Goal: Task Accomplishment & Management: Complete application form

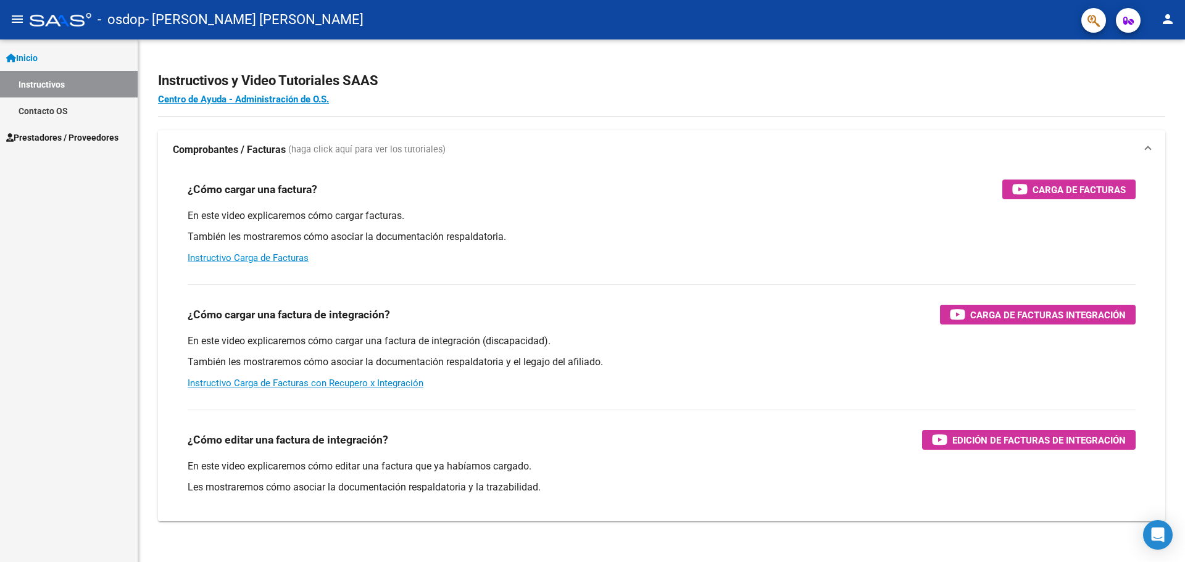
click at [104, 140] on span "Prestadores / Proveedores" at bounding box center [62, 138] width 112 height 14
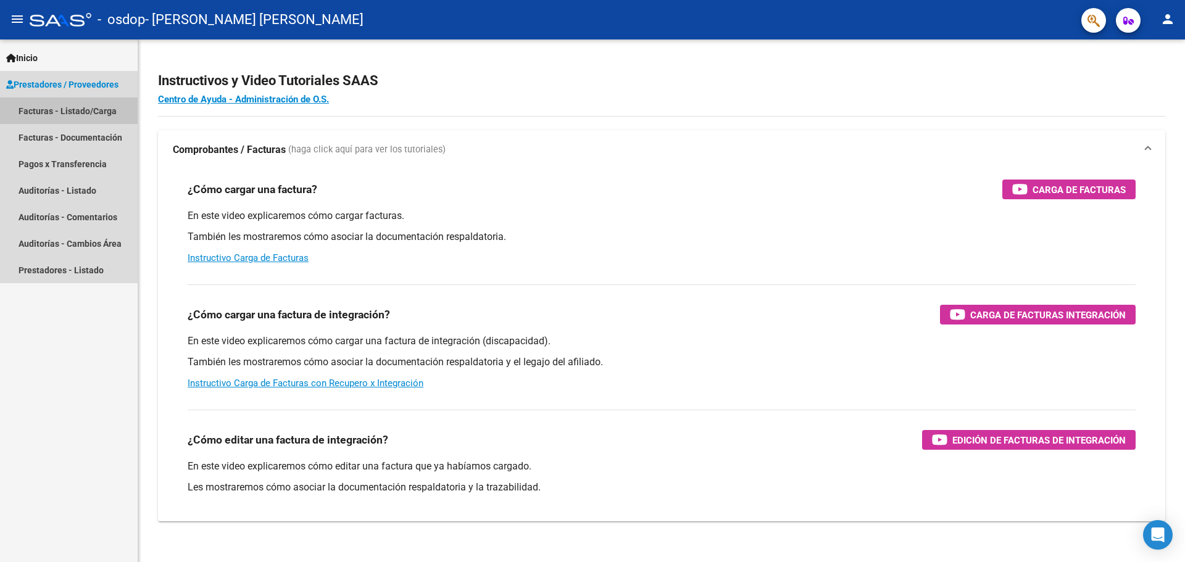
click at [70, 112] on link "Facturas - Listado/Carga" at bounding box center [69, 111] width 138 height 27
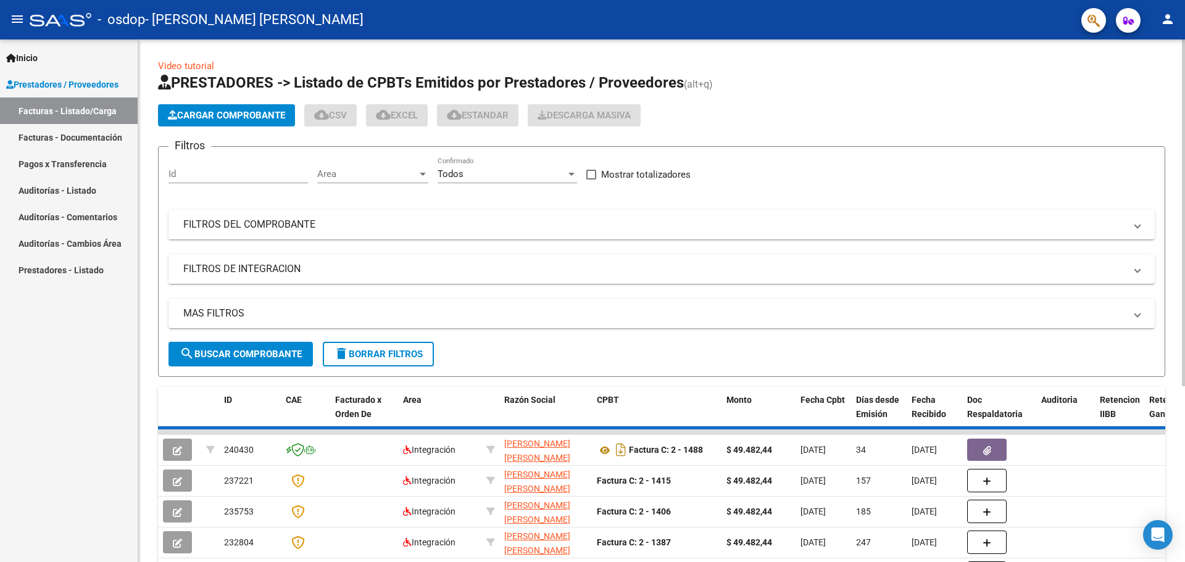
click at [191, 167] on div "Id" at bounding box center [239, 170] width 140 height 27
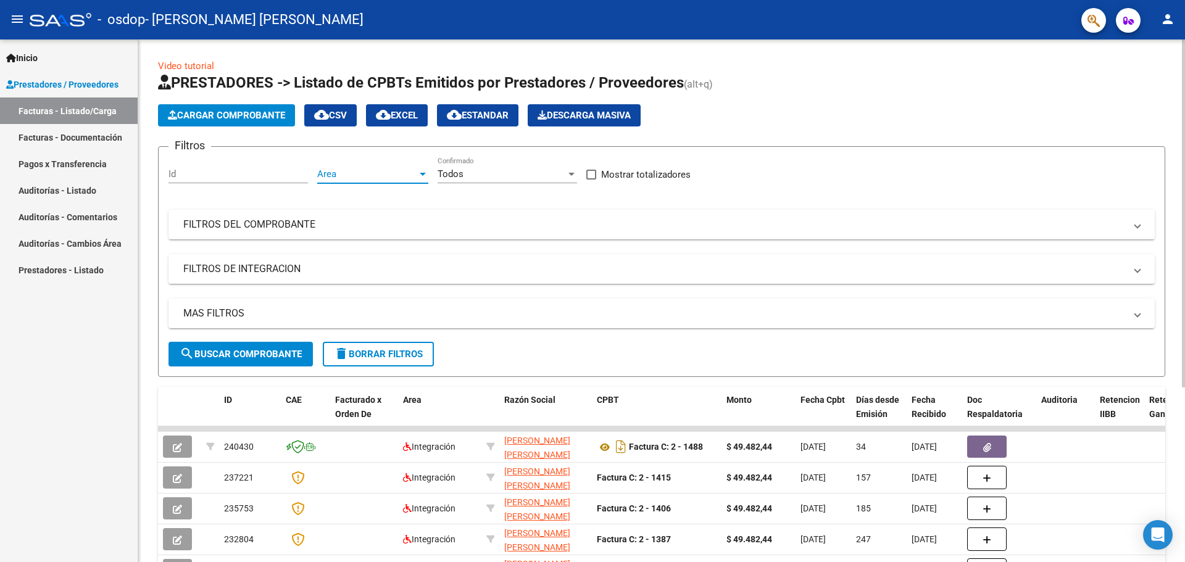
click at [338, 172] on span "Area" at bounding box center [367, 174] width 100 height 11
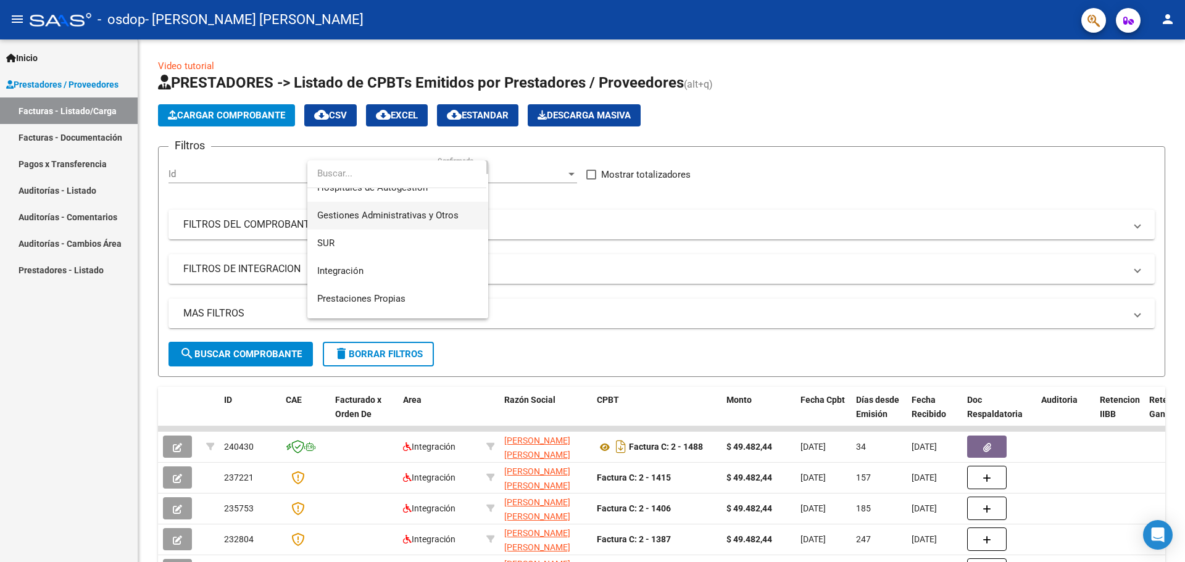
scroll to position [62, 0]
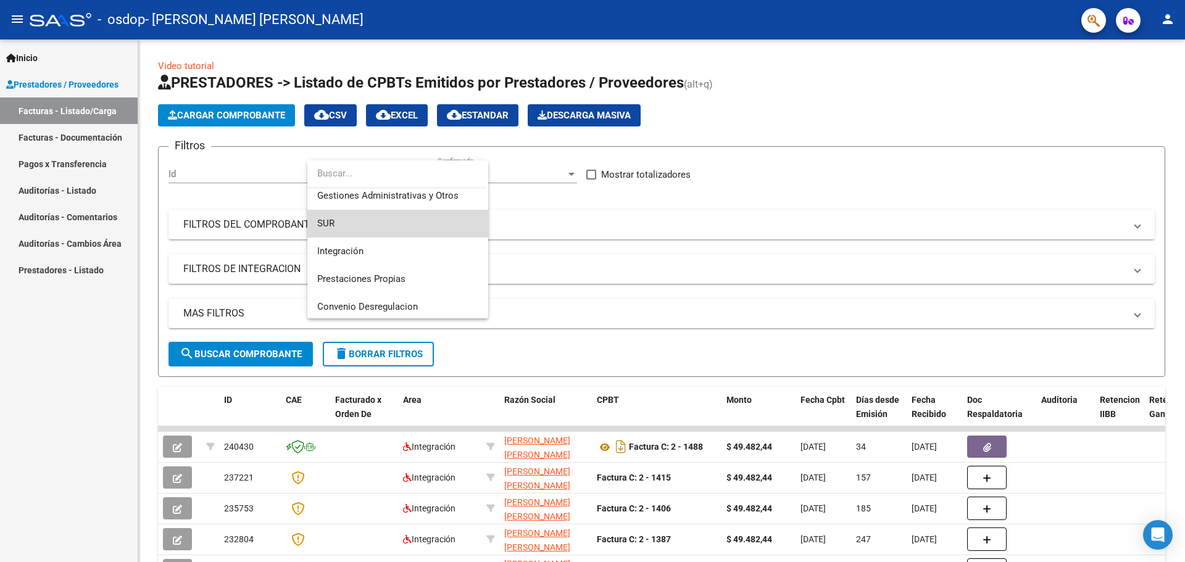
click at [407, 237] on span "SUR" at bounding box center [397, 224] width 161 height 28
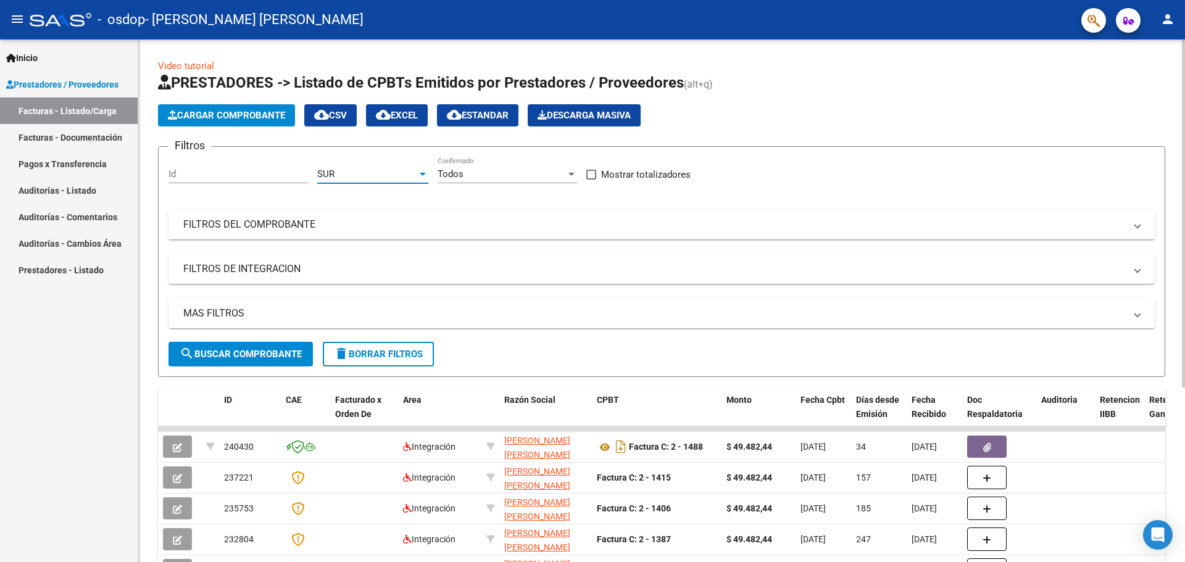
click at [379, 173] on div "SUR" at bounding box center [367, 174] width 100 height 11
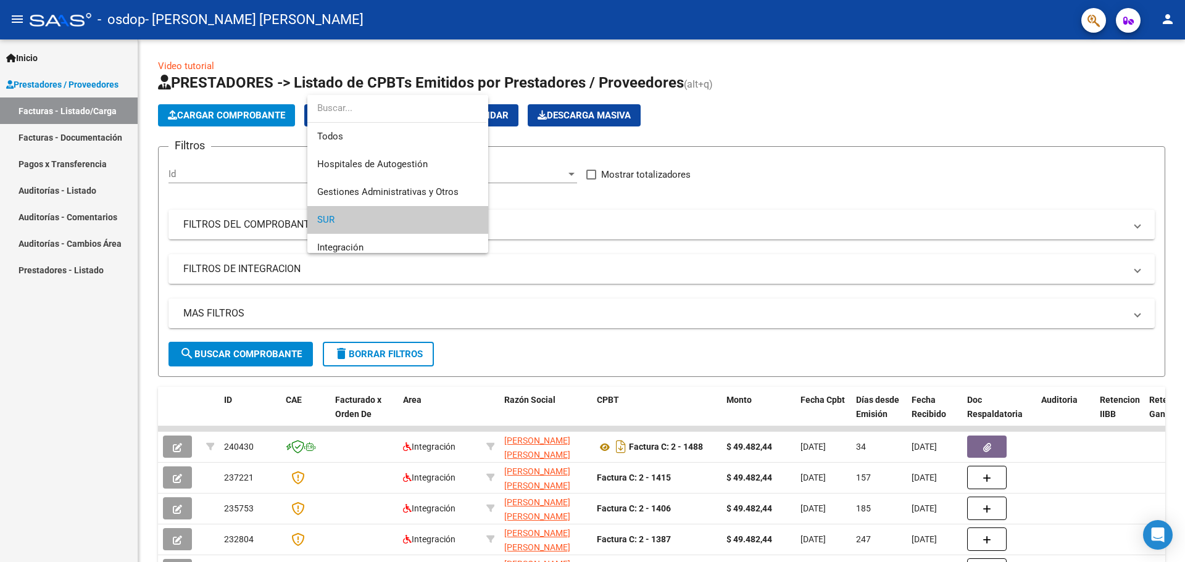
scroll to position [46, 0]
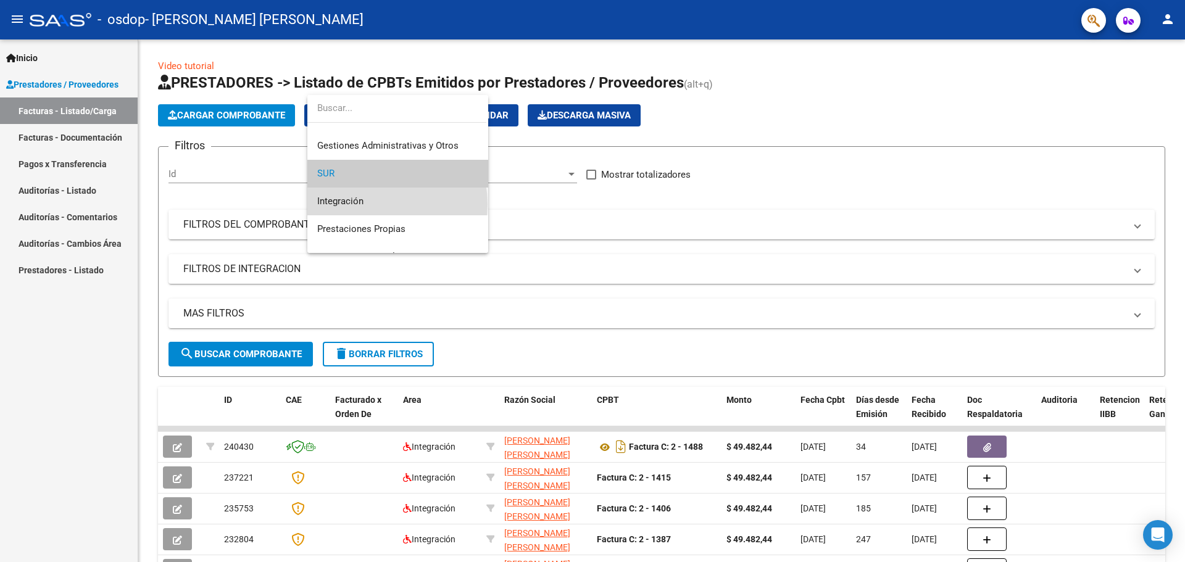
click at [374, 204] on span "Integración" at bounding box center [397, 202] width 161 height 28
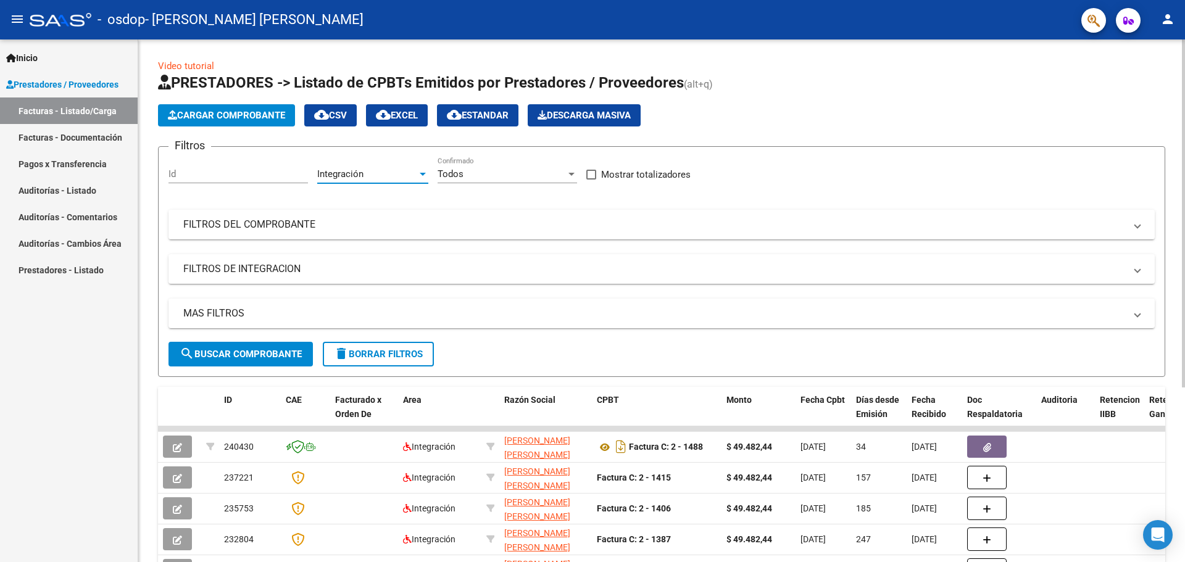
click at [293, 180] on div "Id" at bounding box center [239, 170] width 140 height 27
click at [464, 172] on div "Todos" at bounding box center [502, 174] width 128 height 11
click at [480, 180] on span "Todos" at bounding box center [508, 175] width 140 height 28
click at [206, 117] on span "Cargar Comprobante" at bounding box center [226, 115] width 117 height 11
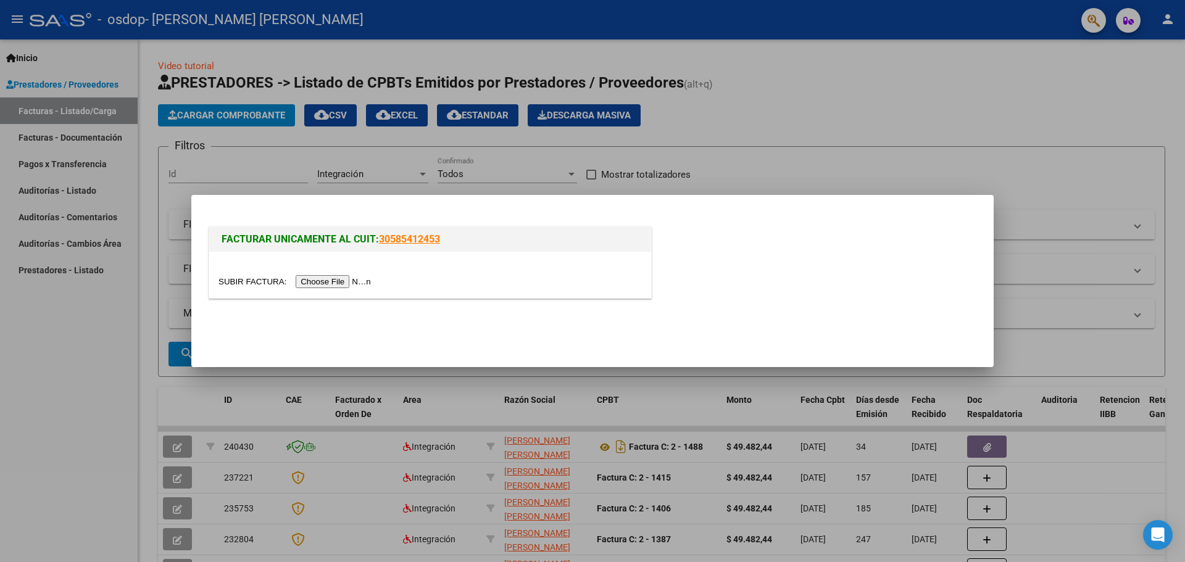
click at [327, 275] on div at bounding box center [430, 282] width 423 height 14
click at [312, 276] on input "file" at bounding box center [297, 281] width 156 height 13
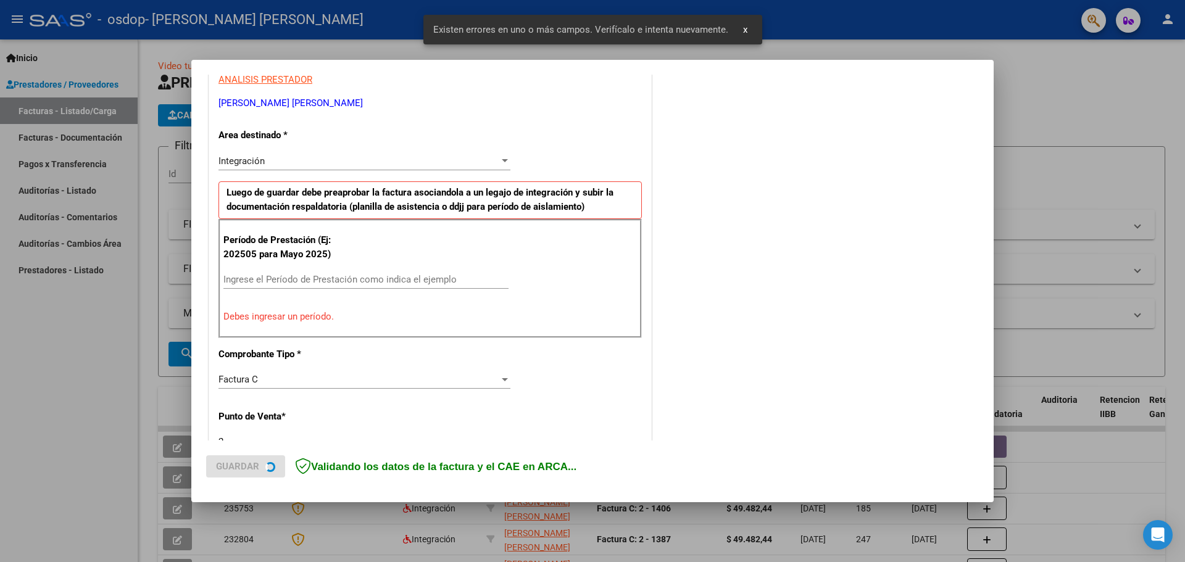
scroll to position [247, 0]
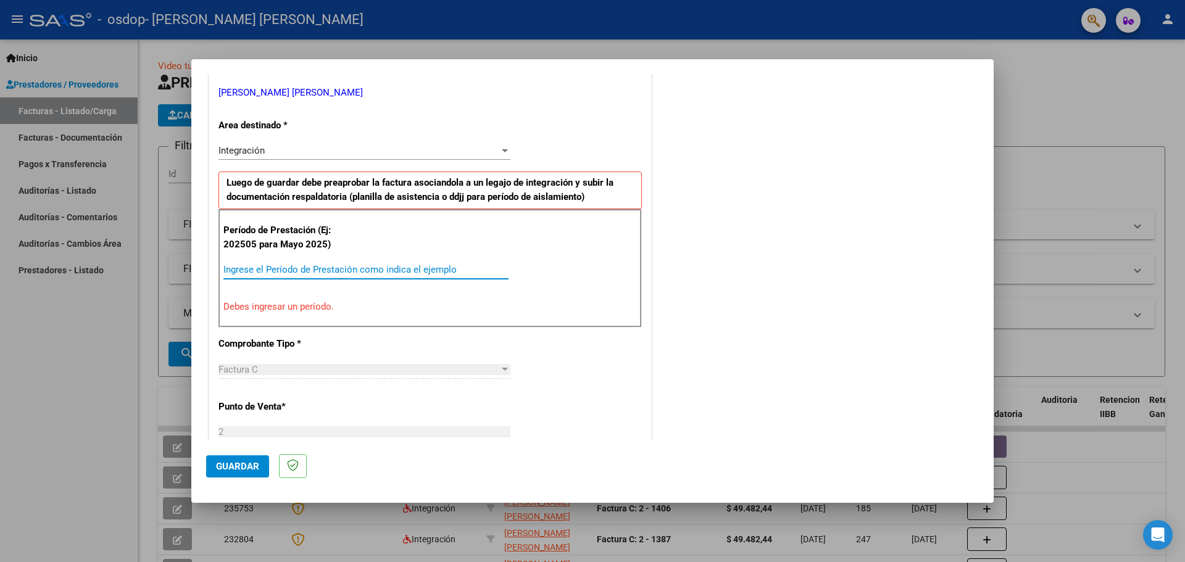
click at [272, 269] on input "Ingrese el Período de Prestación como indica el ejemplo" at bounding box center [365, 269] width 285 height 11
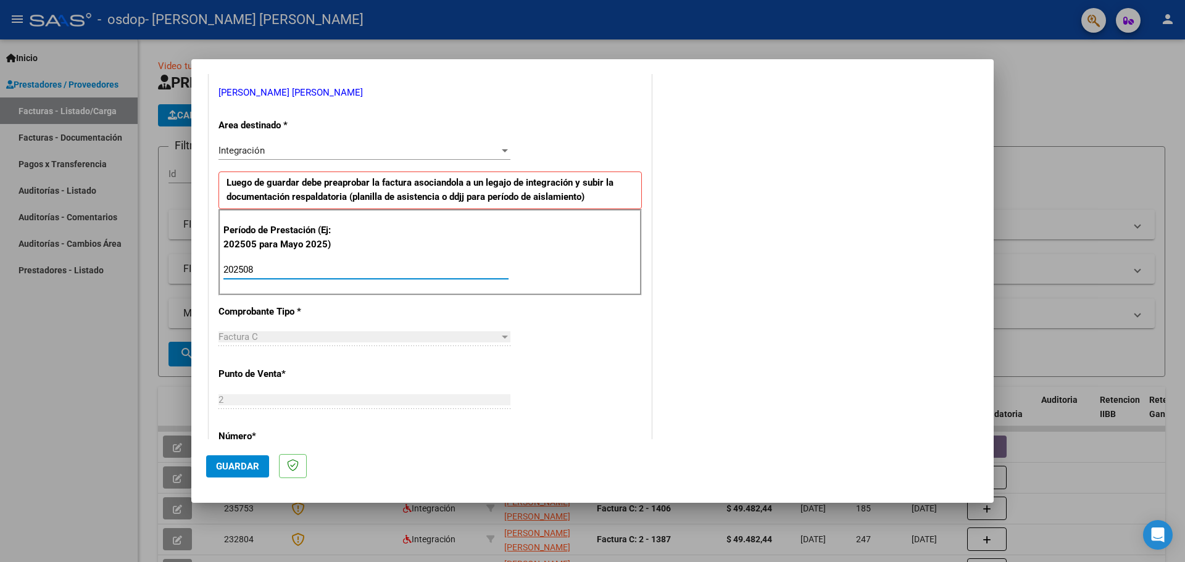
type input "202508"
click at [328, 150] on div "Integración" at bounding box center [359, 150] width 281 height 11
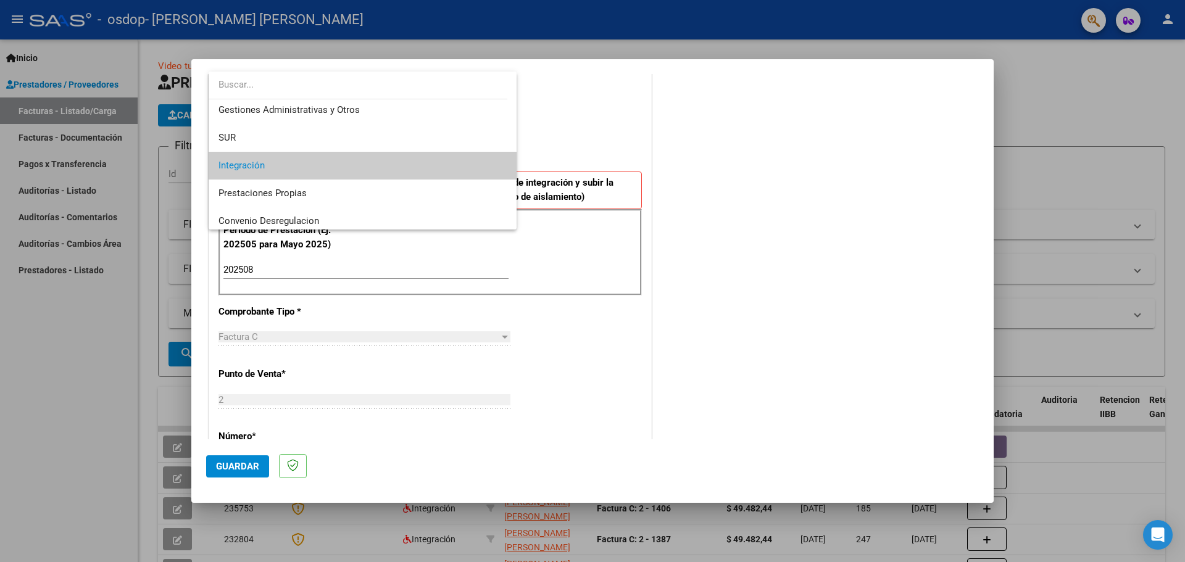
scroll to position [30, 0]
click at [357, 159] on span "Integración" at bounding box center [363, 166] width 288 height 28
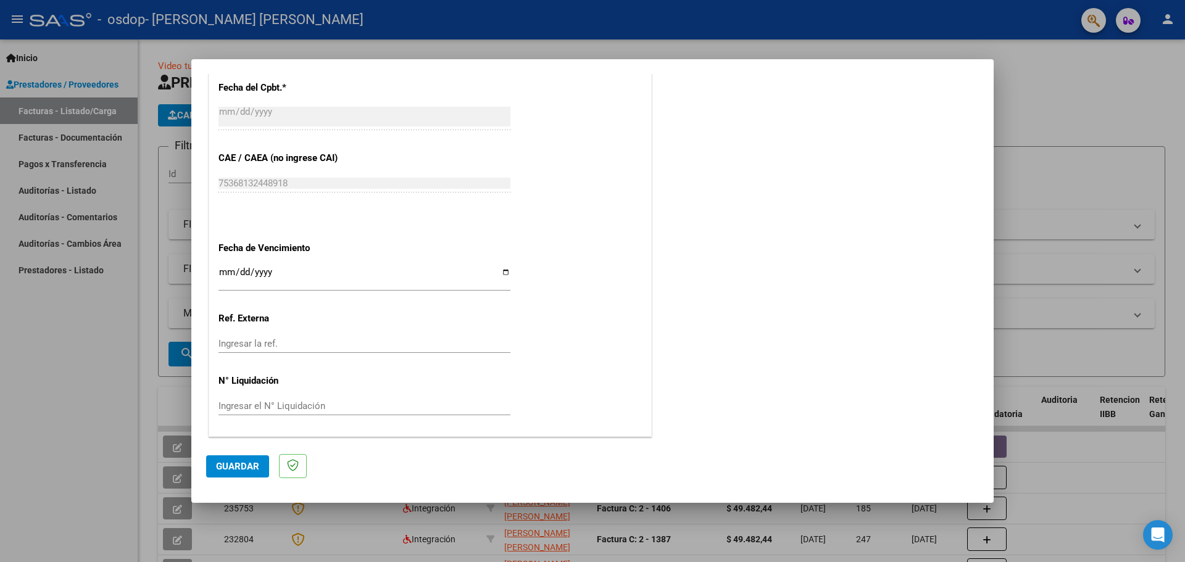
scroll to position [659, 0]
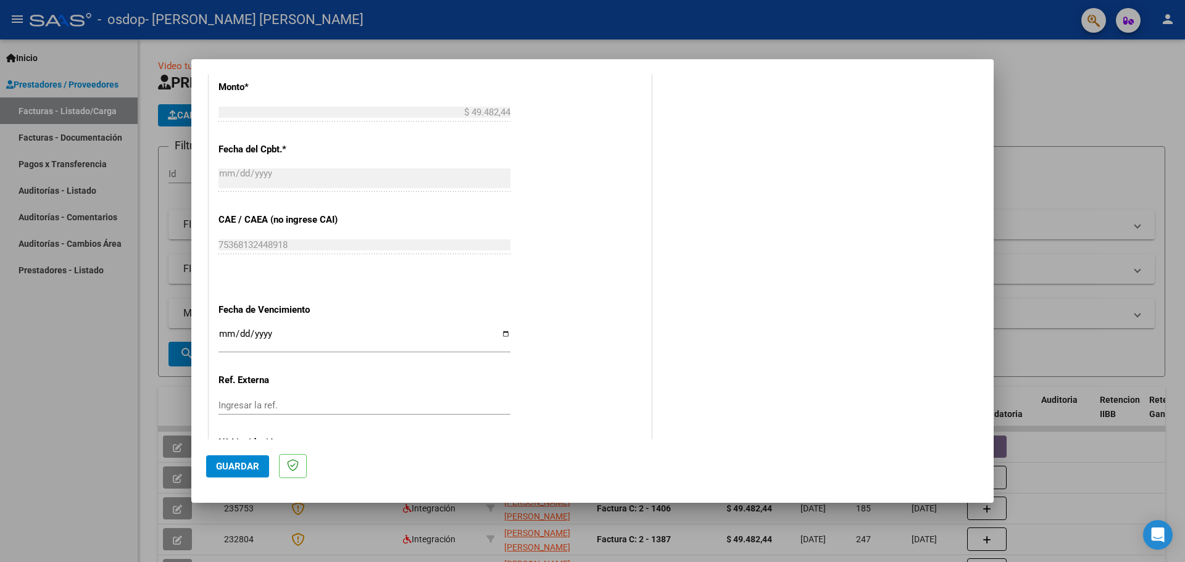
click at [219, 336] on input "Ingresar la fecha" at bounding box center [365, 339] width 292 height 20
type input "[DATE]"
click at [281, 408] on input "Ingresar la ref." at bounding box center [365, 405] width 292 height 11
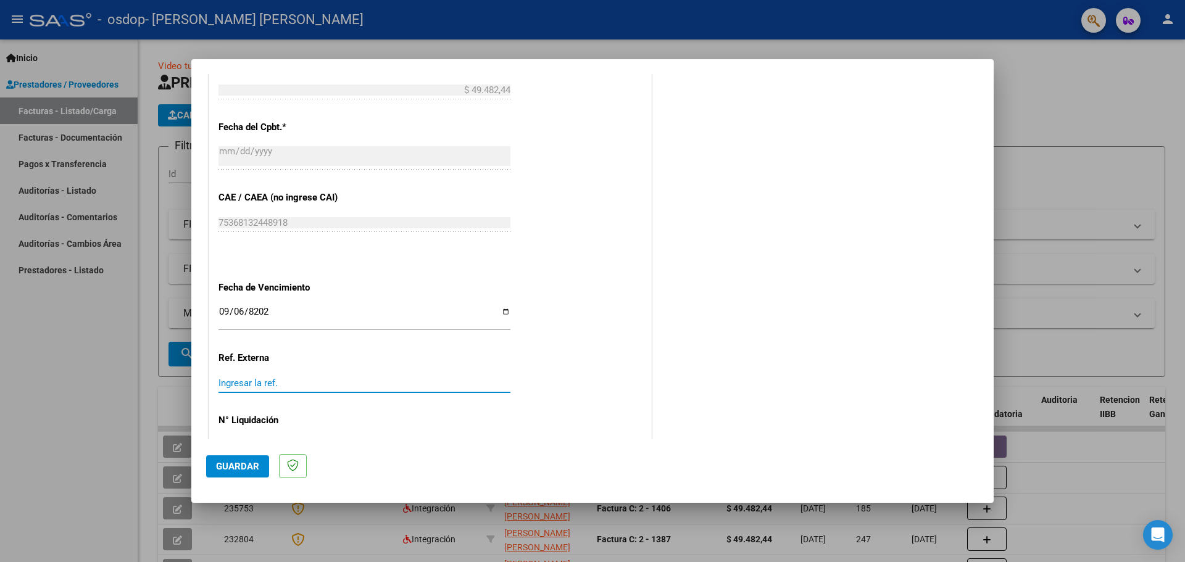
scroll to position [721, 0]
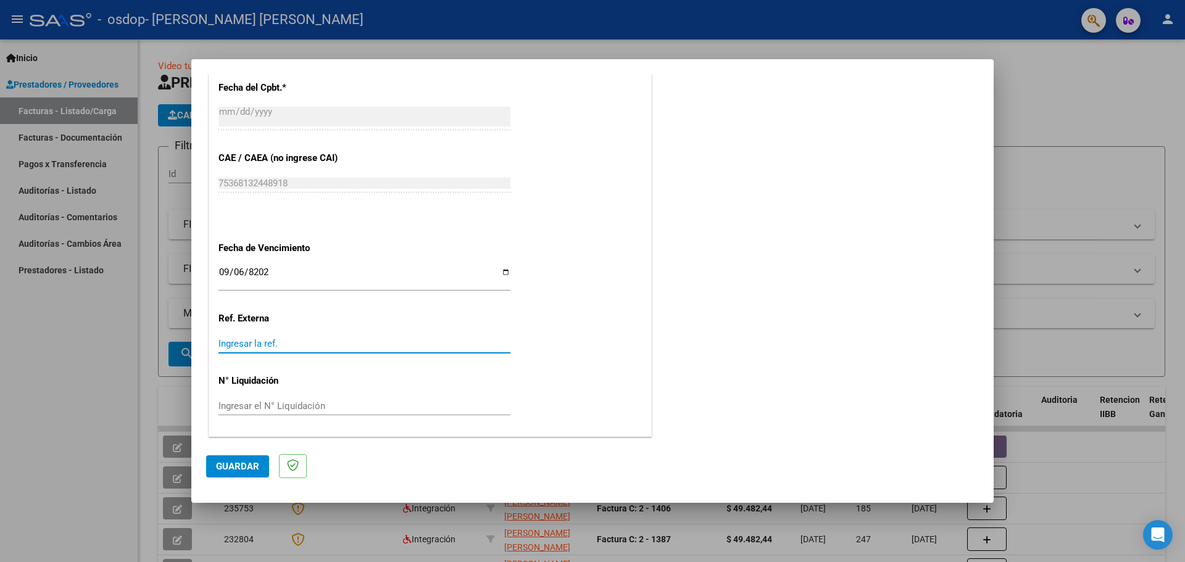
click at [293, 406] on input "Ingresar el N° Liquidación" at bounding box center [365, 406] width 292 height 11
drag, startPoint x: 359, startPoint y: 246, endPoint x: 335, endPoint y: 265, distance: 30.7
click at [290, 273] on input "[DATE]" at bounding box center [365, 277] width 292 height 20
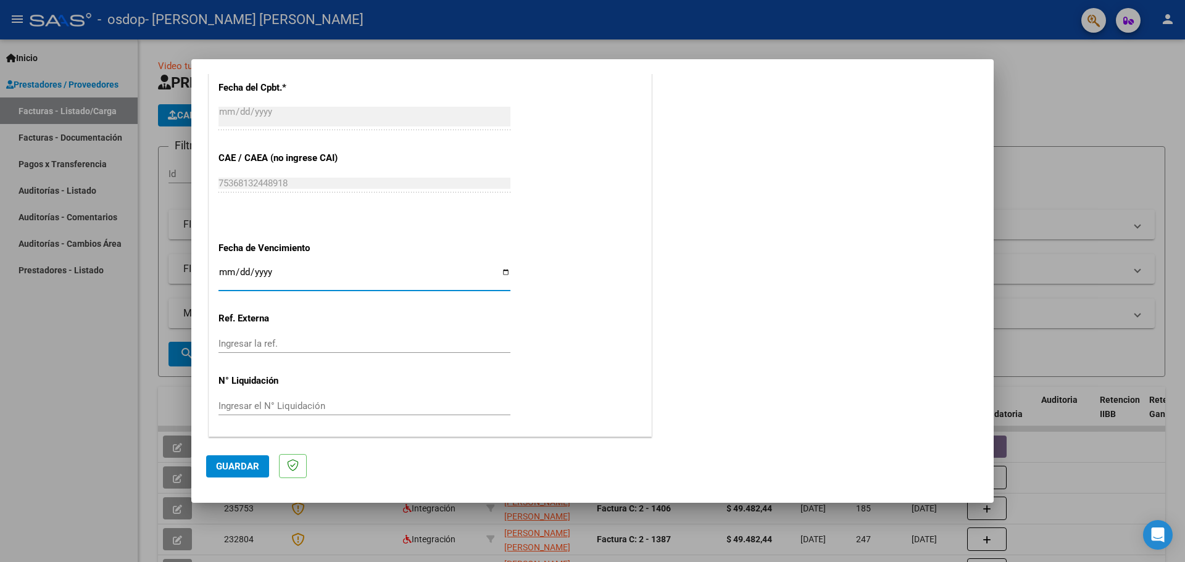
click at [259, 273] on input "Ingresar la fecha" at bounding box center [365, 277] width 292 height 20
click at [241, 276] on input "Ingresar la fecha" at bounding box center [365, 277] width 292 height 20
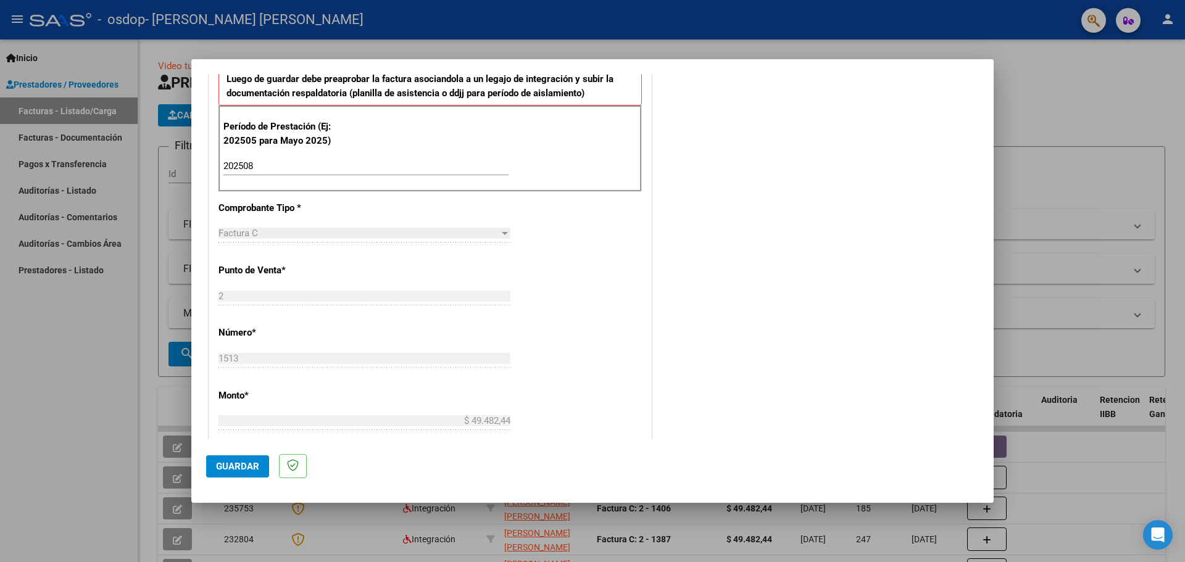
scroll to position [227, 0]
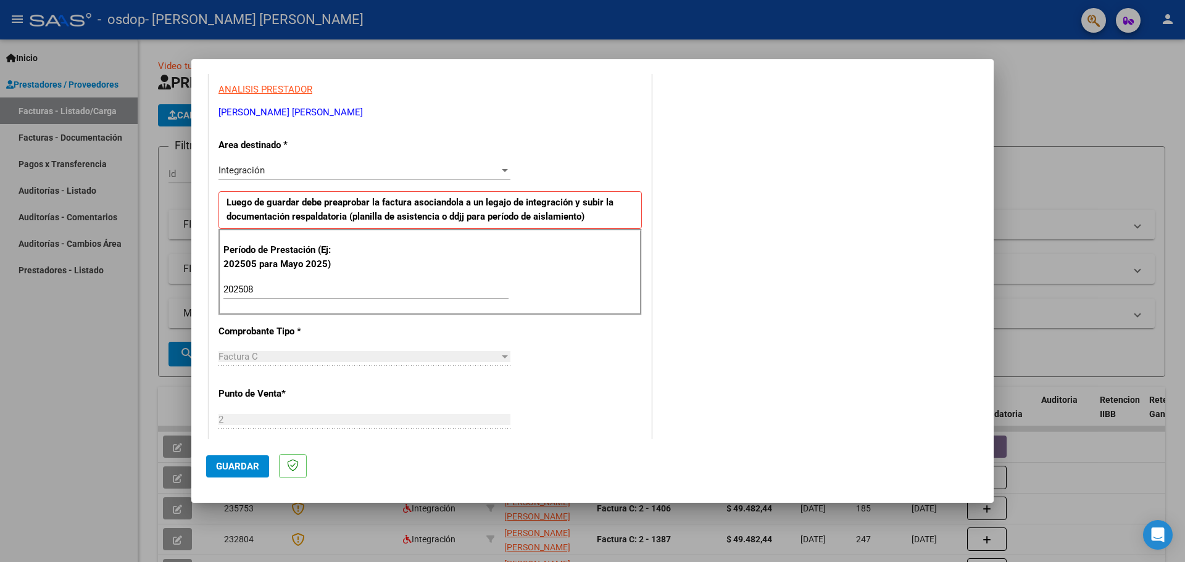
click at [241, 469] on span "Guardar" at bounding box center [237, 466] width 43 height 11
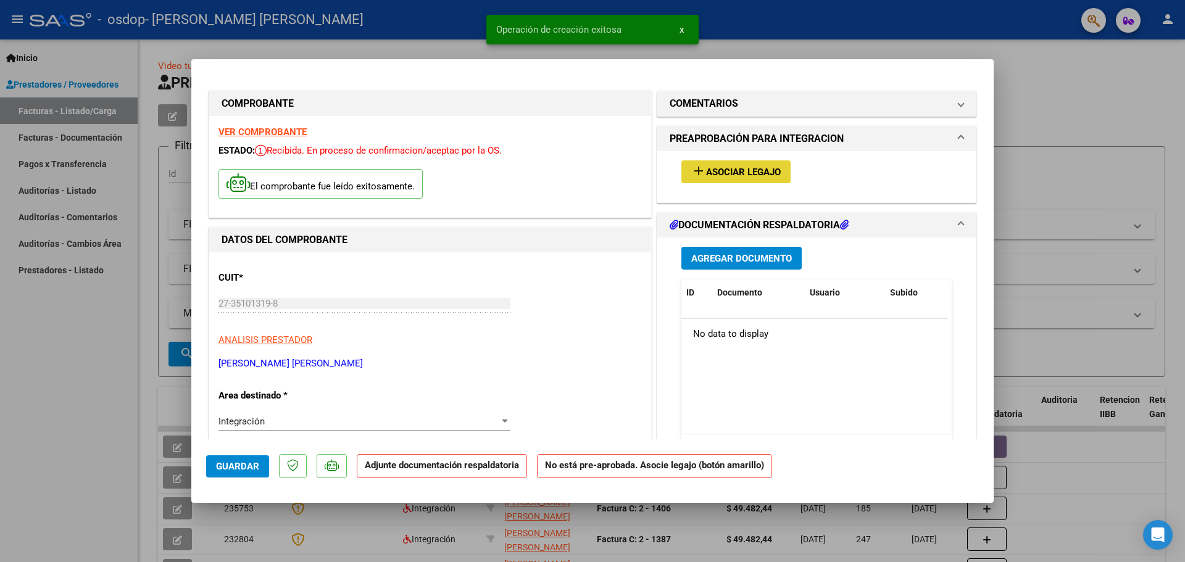
click at [764, 170] on span "Asociar Legajo" at bounding box center [743, 172] width 75 height 11
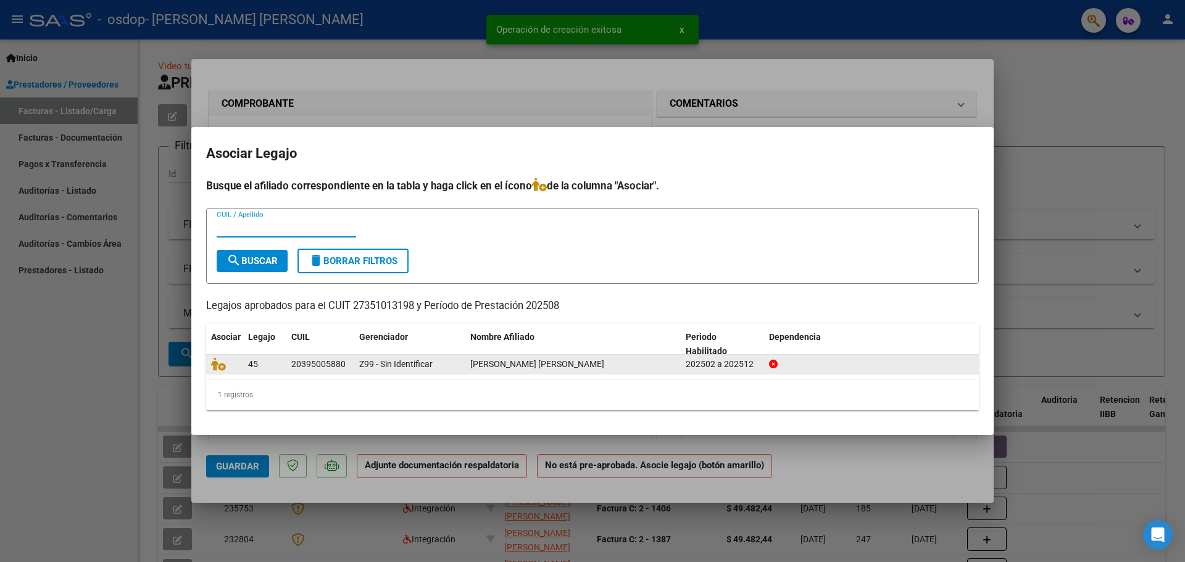
click at [467, 365] on datatable-body-cell "[PERSON_NAME] [PERSON_NAME]" at bounding box center [572, 364] width 215 height 19
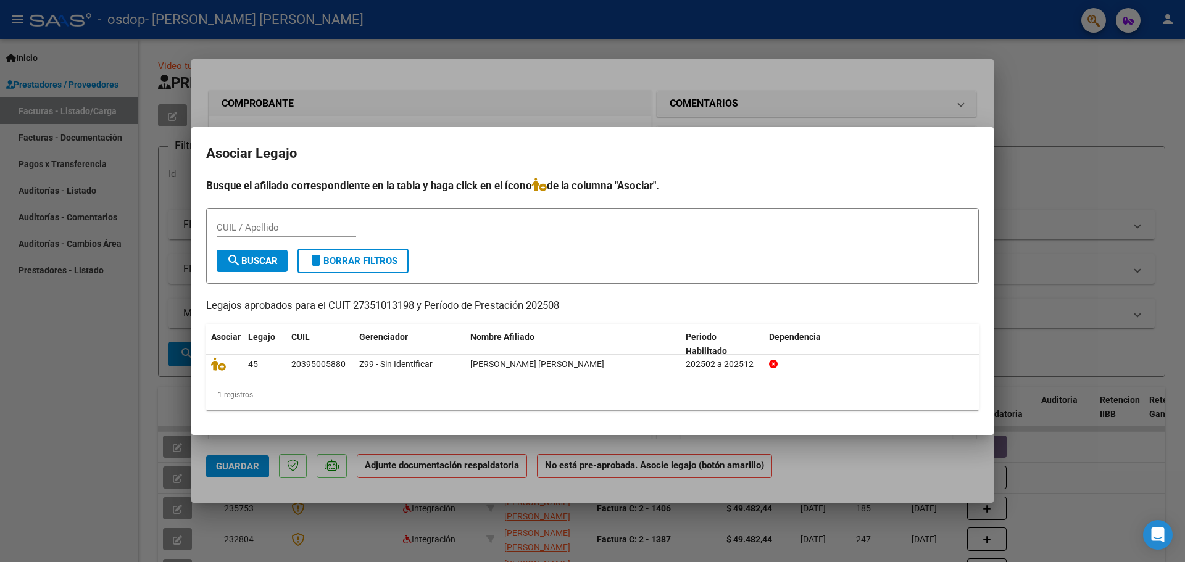
click at [257, 237] on div "CUIL / Apellido" at bounding box center [287, 234] width 140 height 30
click at [255, 230] on input "CUIL / Apellido" at bounding box center [287, 227] width 140 height 11
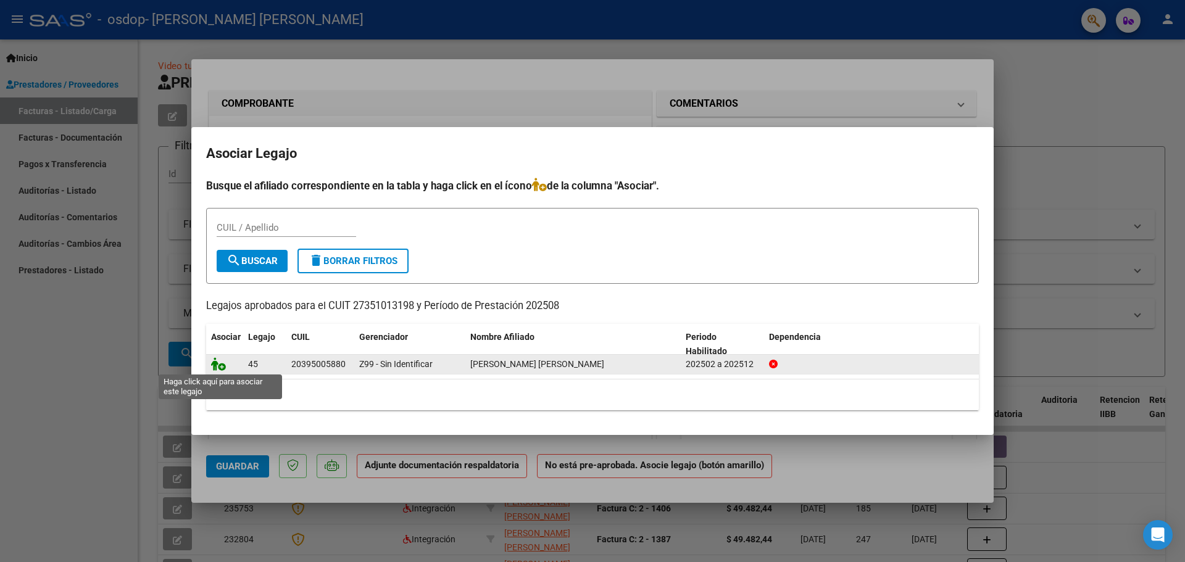
click at [218, 368] on icon at bounding box center [218, 364] width 15 height 14
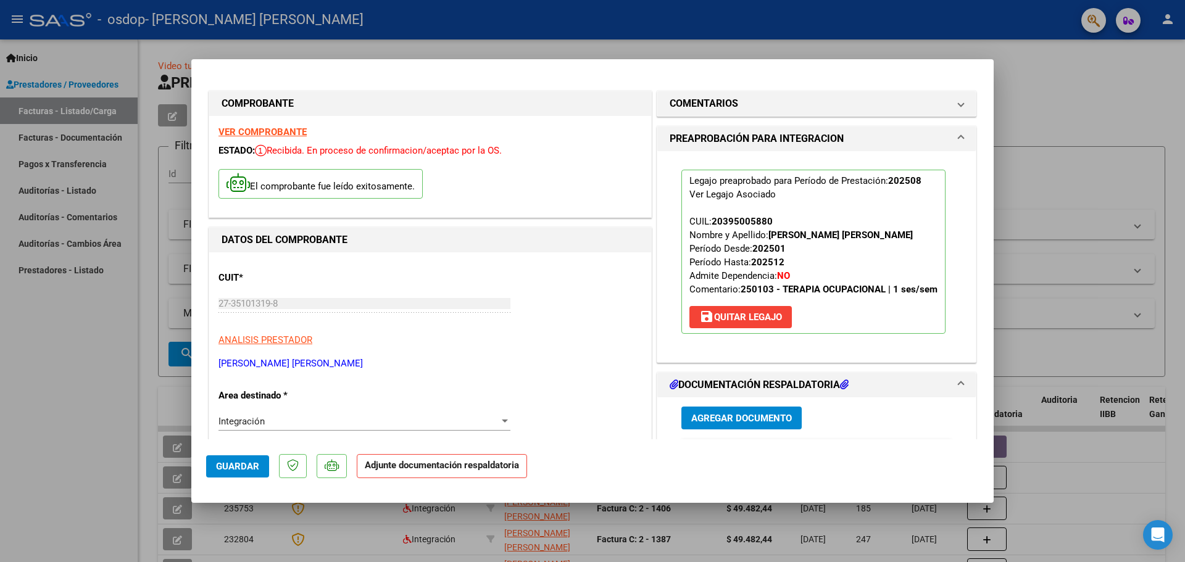
scroll to position [62, 0]
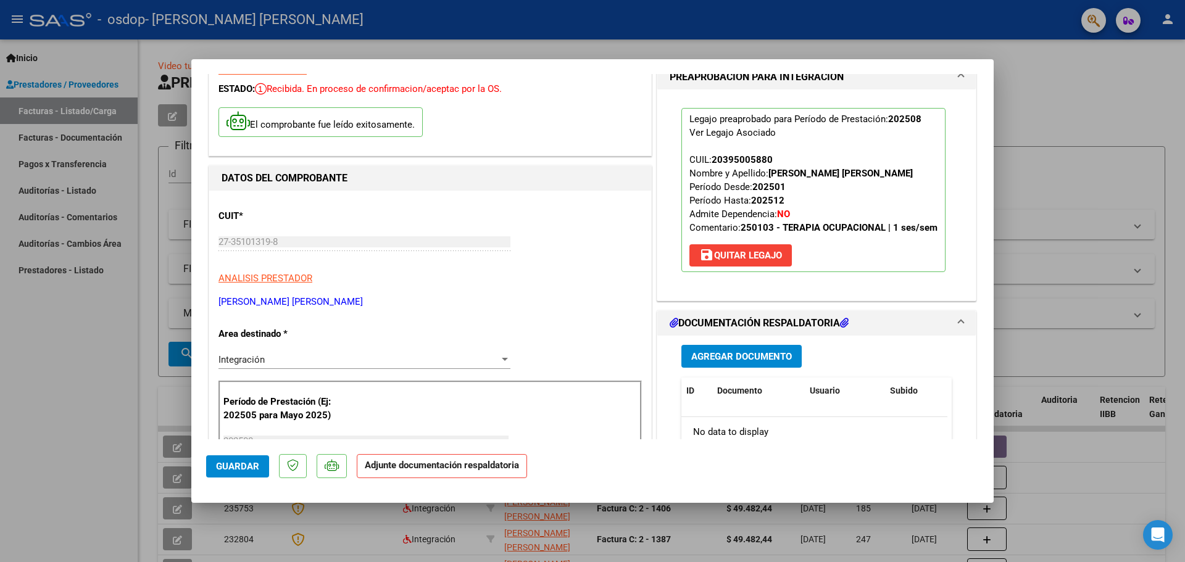
click at [740, 353] on span "Agregar Documento" at bounding box center [741, 356] width 101 height 11
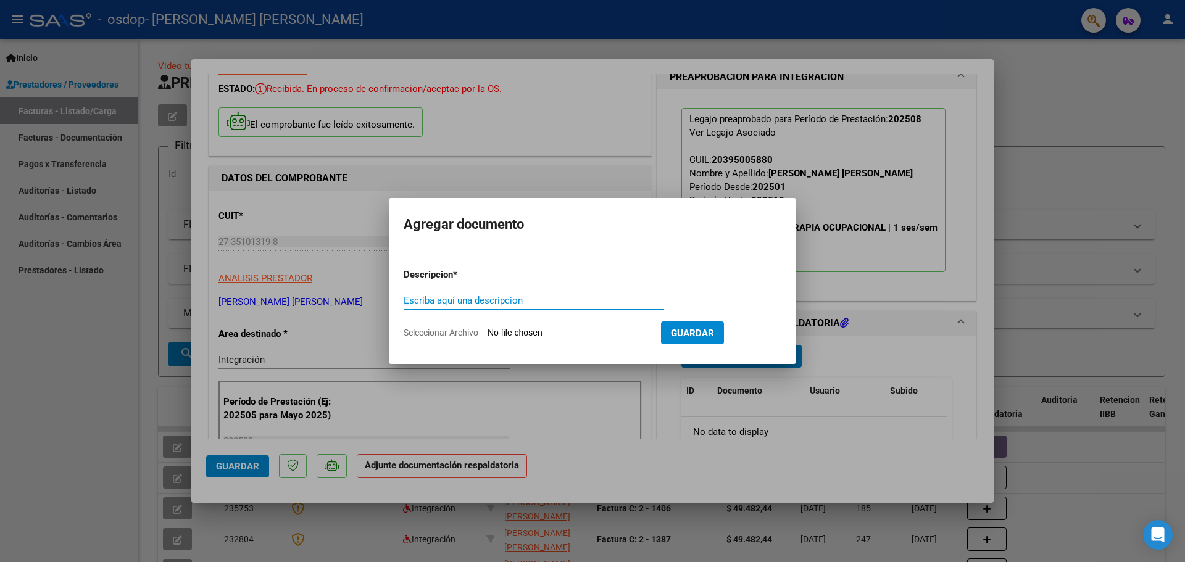
click at [559, 301] on input "Escriba aquí una descripcion" at bounding box center [534, 300] width 261 height 11
click at [525, 335] on input "Seleccionar Archivo" at bounding box center [570, 334] width 164 height 12
type input "C:\fakepath\[PERSON_NAME].pdf"
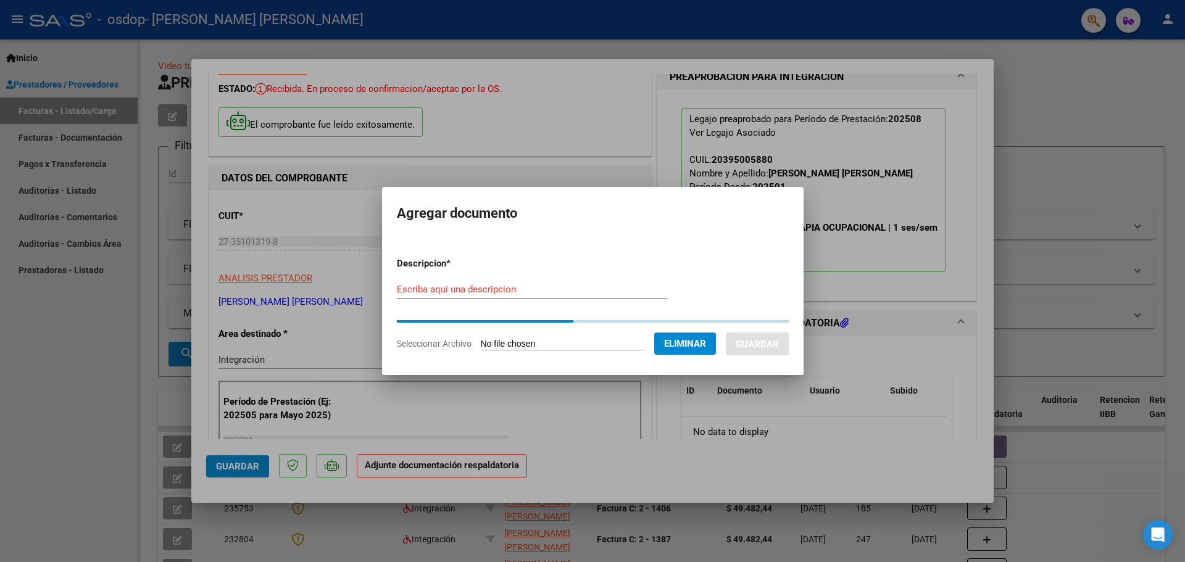
drag, startPoint x: 463, startPoint y: 278, endPoint x: 461, endPoint y: 288, distance: 9.6
click at [462, 283] on form "Descripcion * Escriba aquí una descripcion Seleccionar Archivo Eliminar Guardar" at bounding box center [593, 304] width 392 height 112
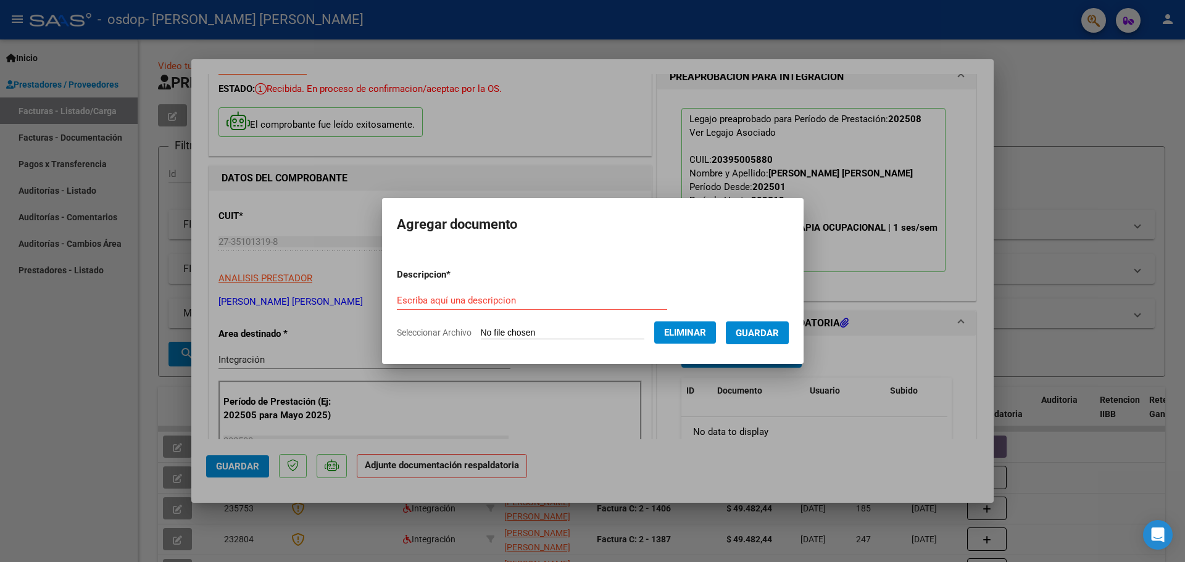
click at [461, 288] on form "Descripcion * Escriba aquí una descripcion Seleccionar Archivo Eliminar Guardar" at bounding box center [593, 304] width 392 height 90
click at [460, 301] on input "Escriba aquí una descripcion" at bounding box center [532, 300] width 270 height 11
type input "asistencia"
click at [772, 335] on span "Guardar" at bounding box center [757, 333] width 43 height 11
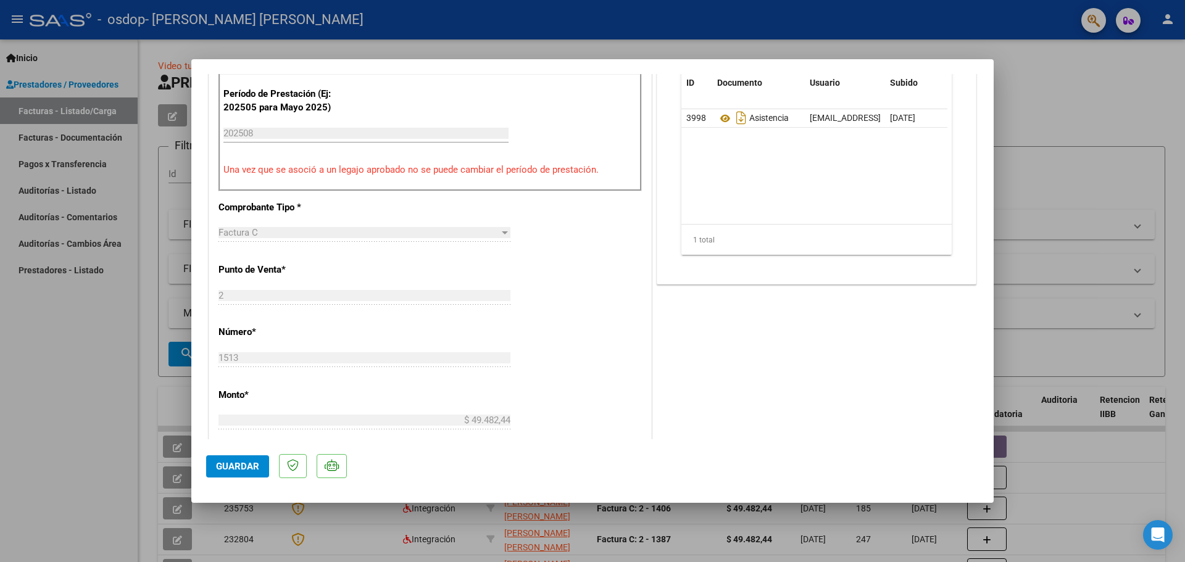
scroll to position [370, 0]
click at [224, 461] on span "Guardar" at bounding box center [237, 466] width 43 height 11
click at [680, 29] on div at bounding box center [592, 281] width 1185 height 562
type input "$ 0,00"
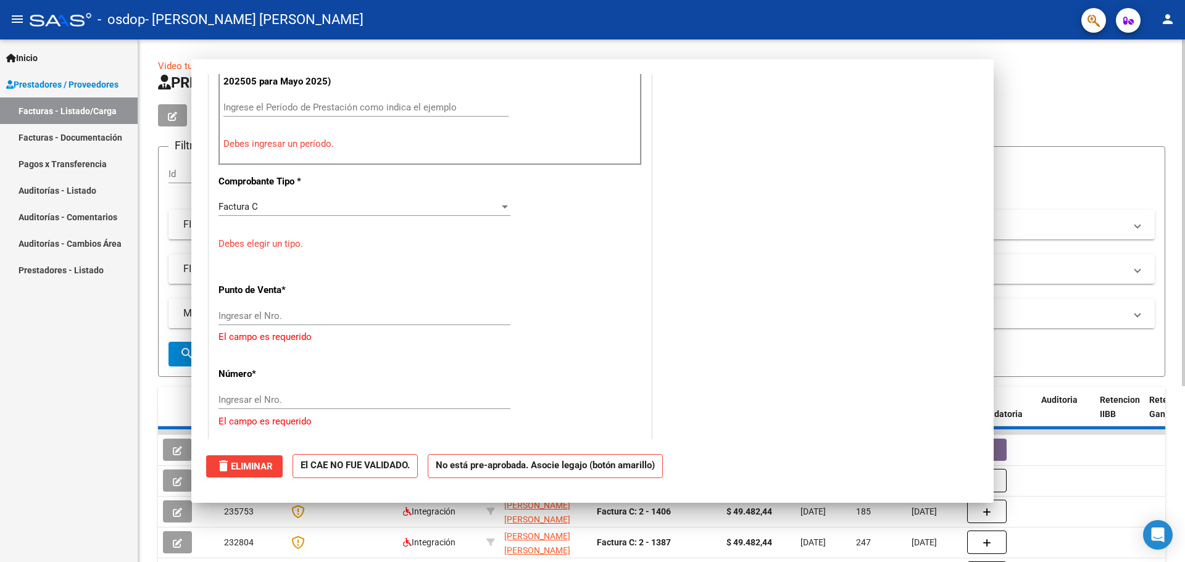
scroll to position [0, 0]
